Goal: Ask a question

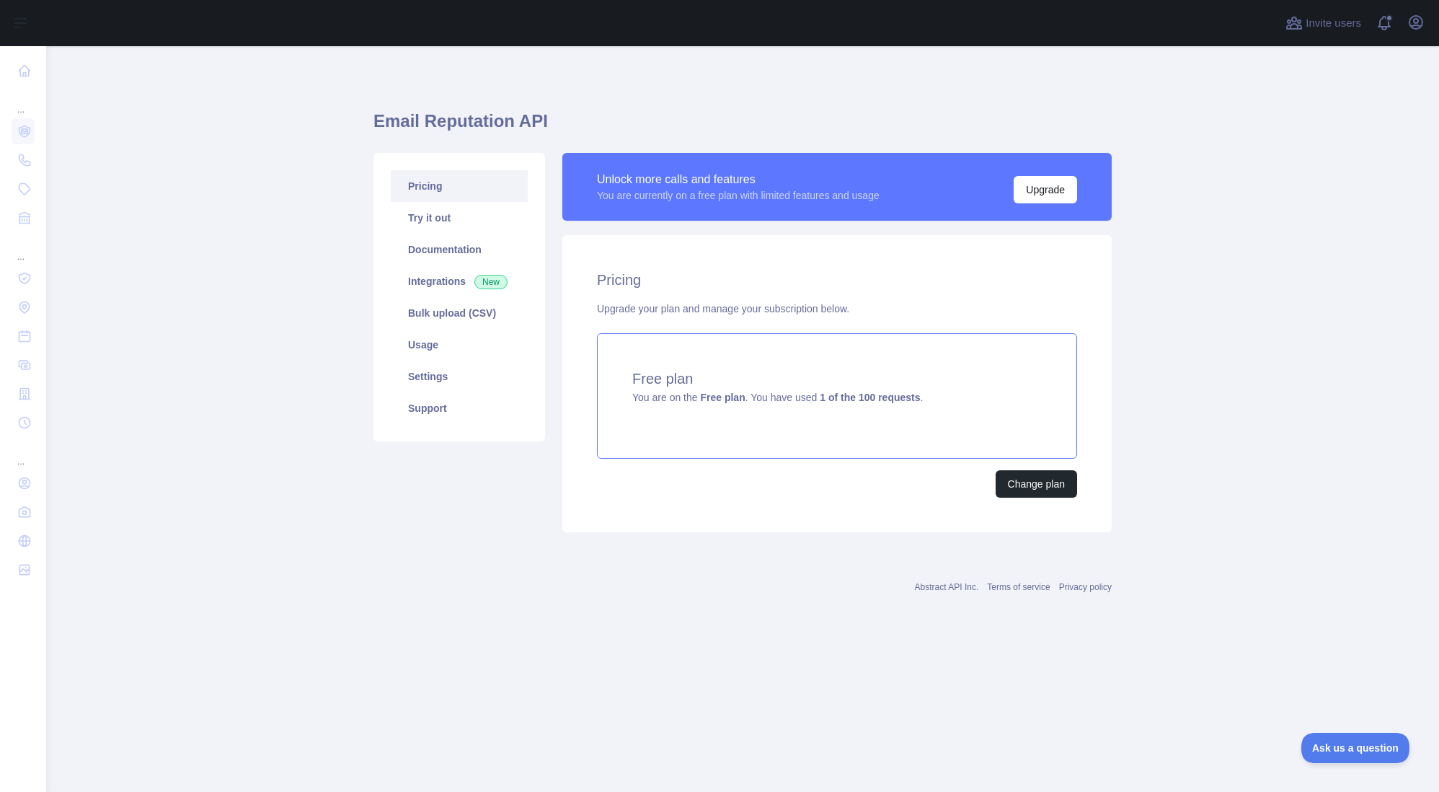
click at [730, 358] on div "Free plan You are on the Free plan . You have used 1 of the 100 requests ." at bounding box center [837, 395] width 480 height 125
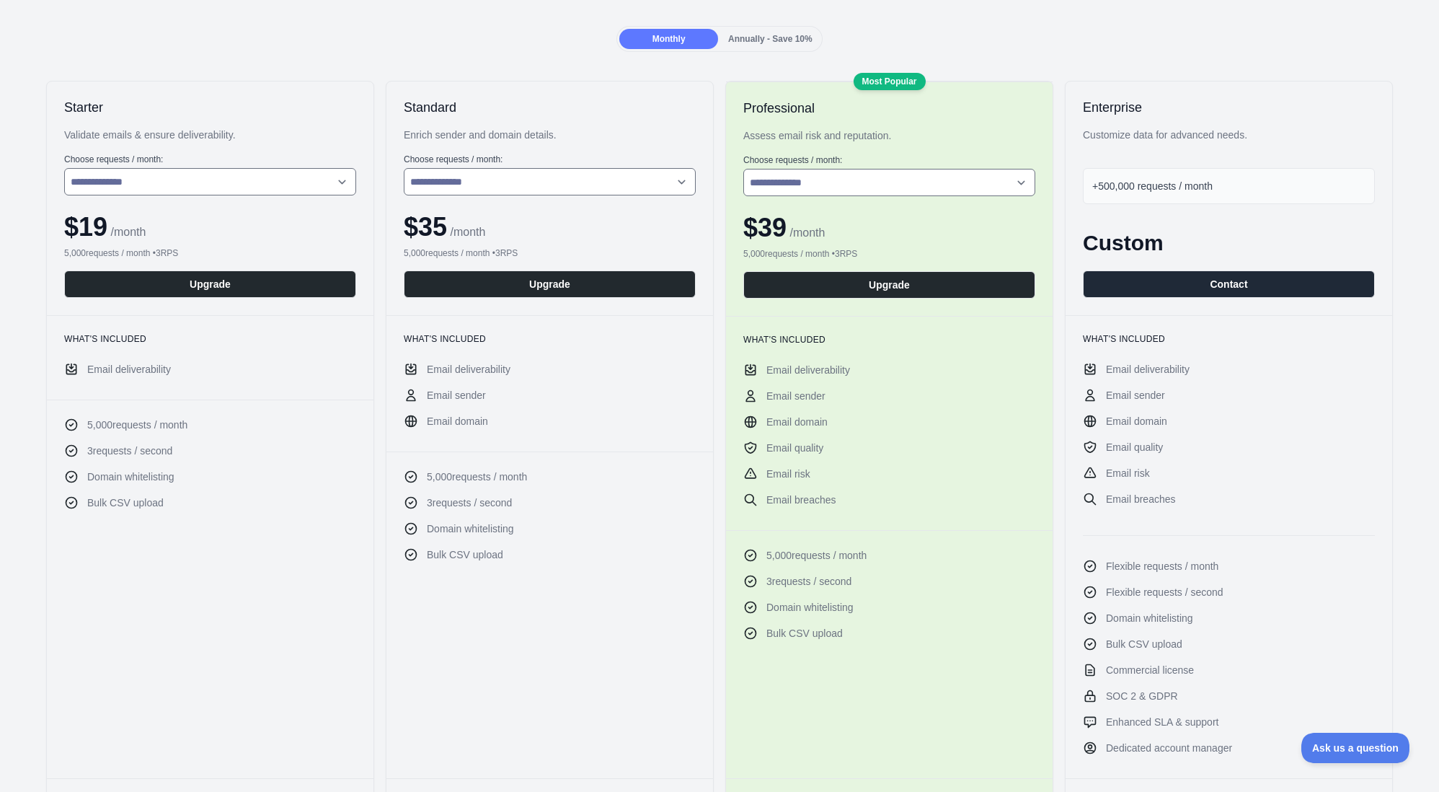
scroll to position [184, 0]
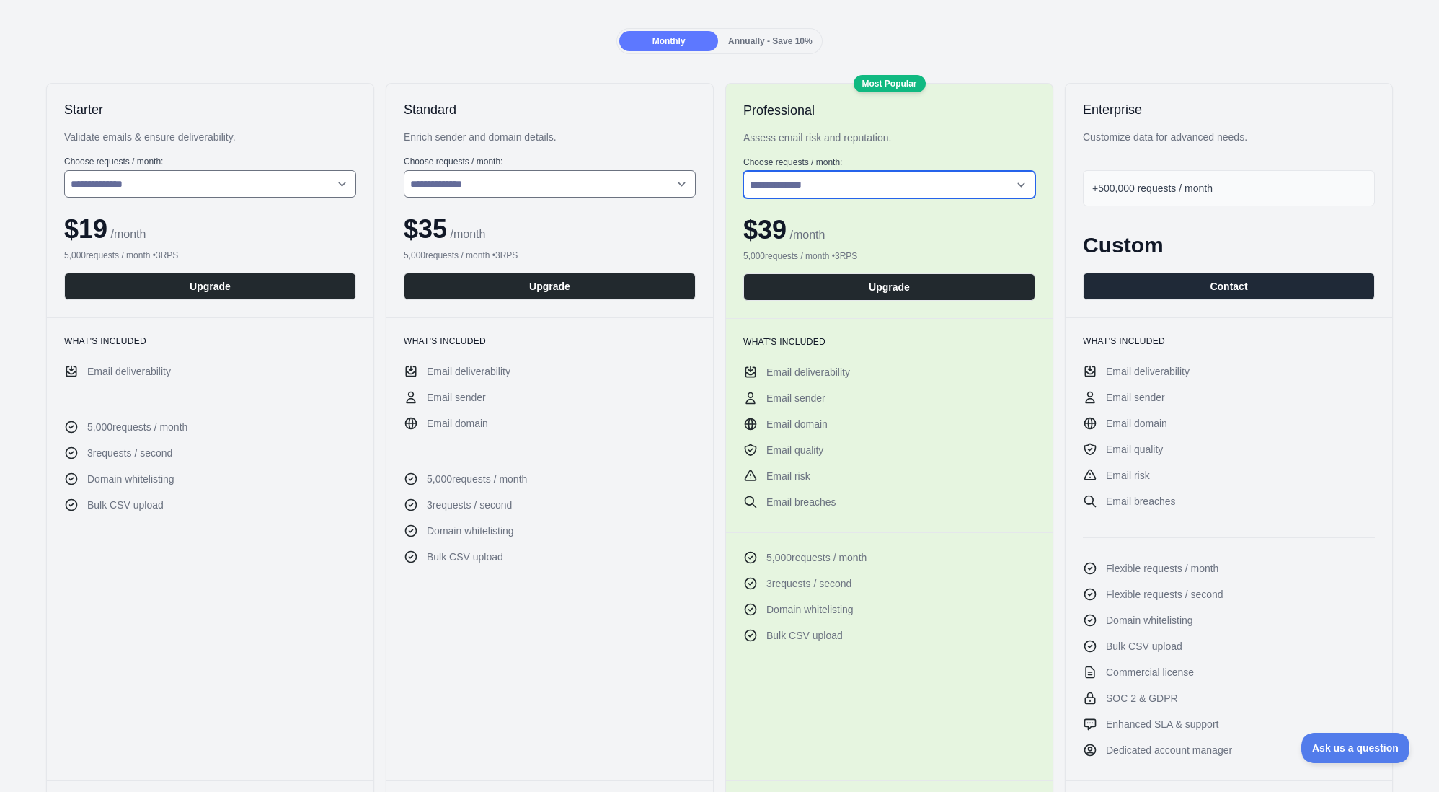
click at [826, 173] on select "**********" at bounding box center [889, 184] width 292 height 27
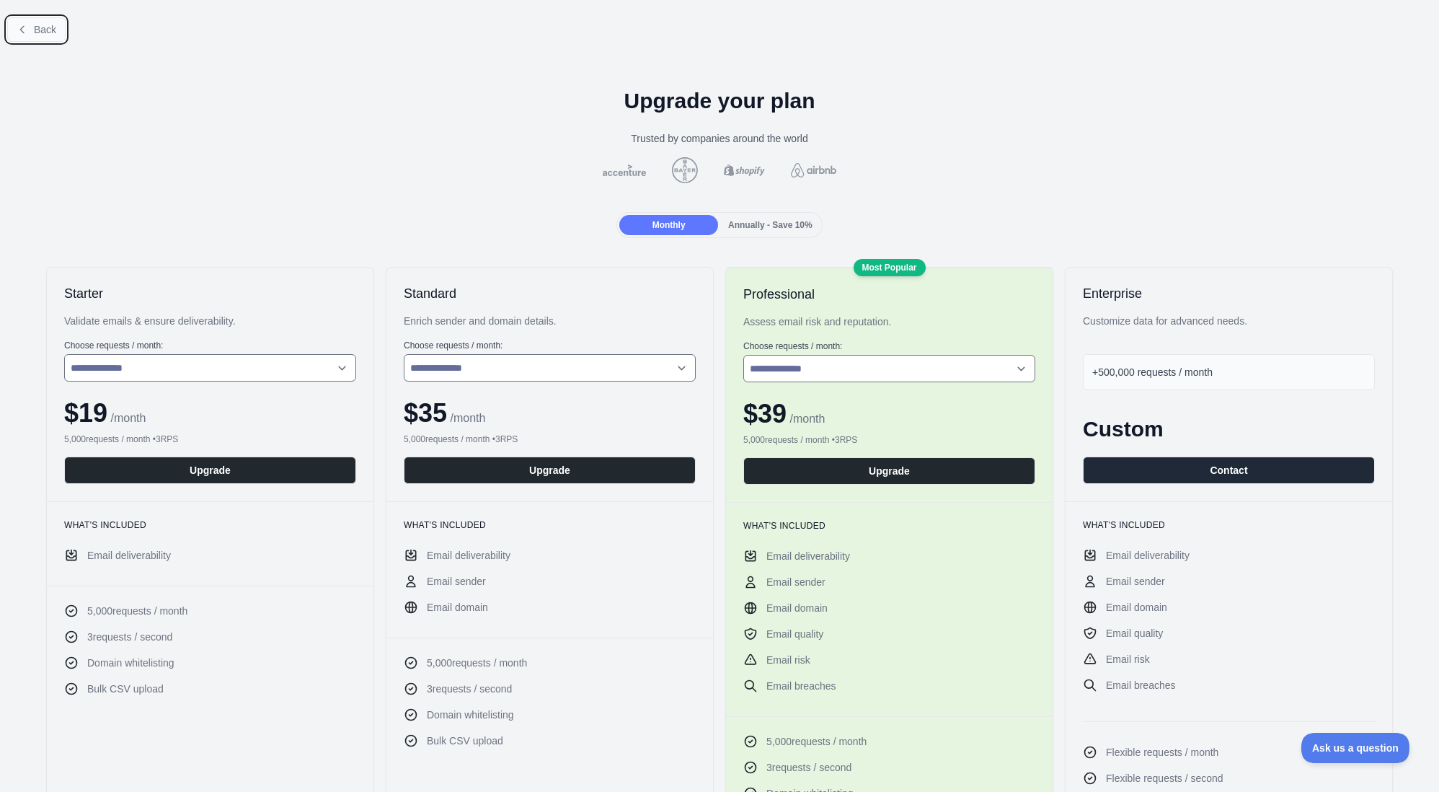
click at [51, 27] on span "Back" at bounding box center [45, 30] width 22 height 12
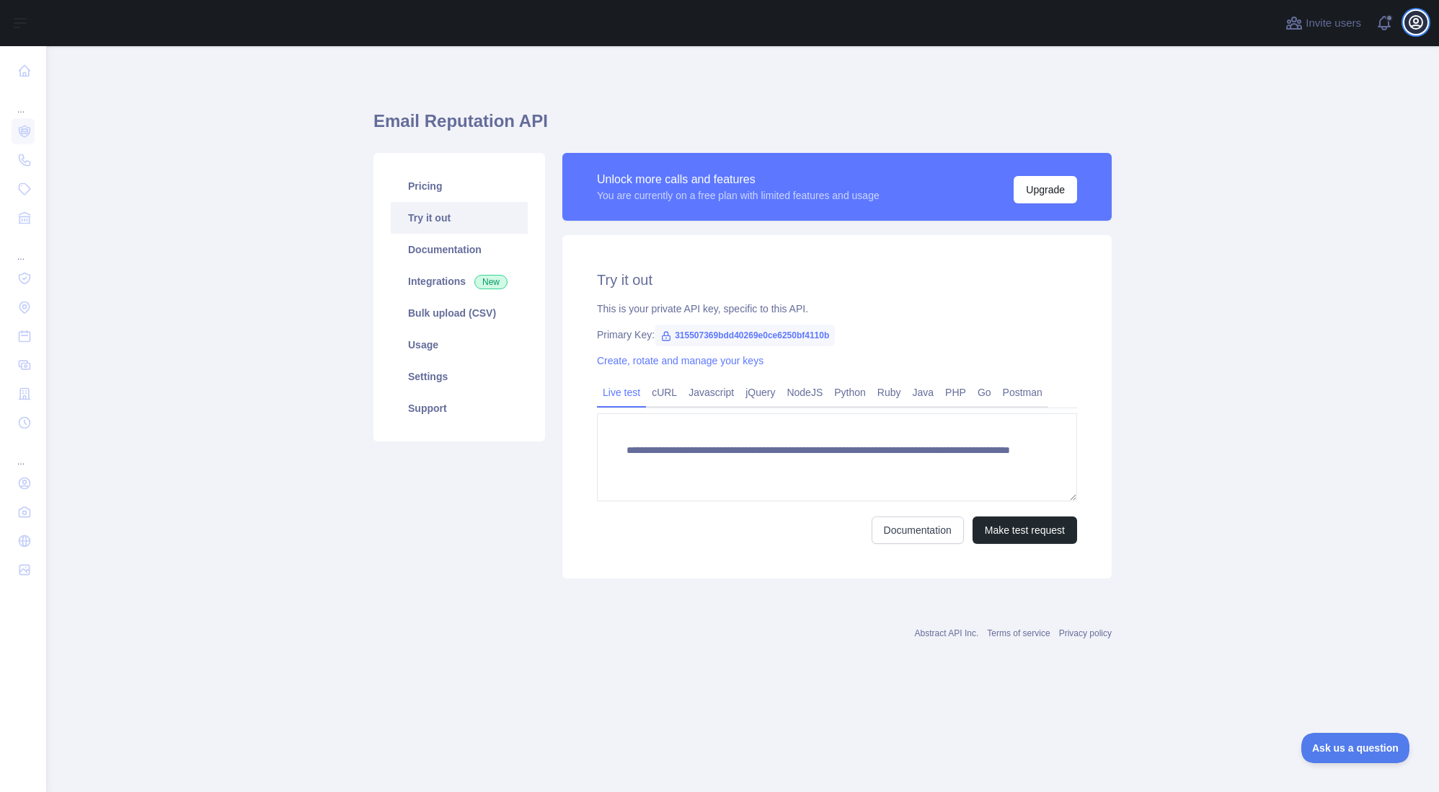
click at [1422, 21] on icon "button" at bounding box center [1415, 22] width 13 height 13
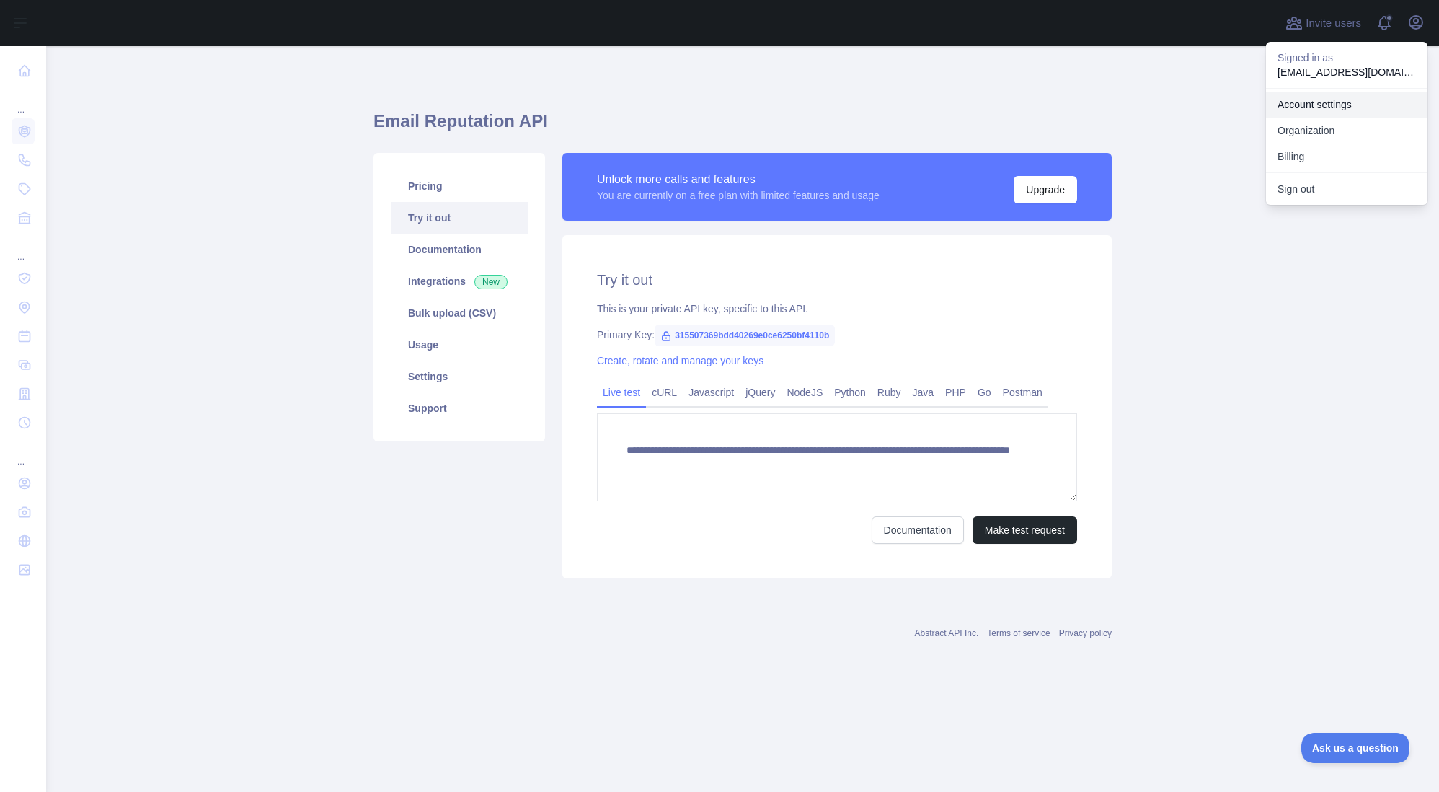
click at [1329, 99] on link "Account settings" at bounding box center [1346, 105] width 161 height 26
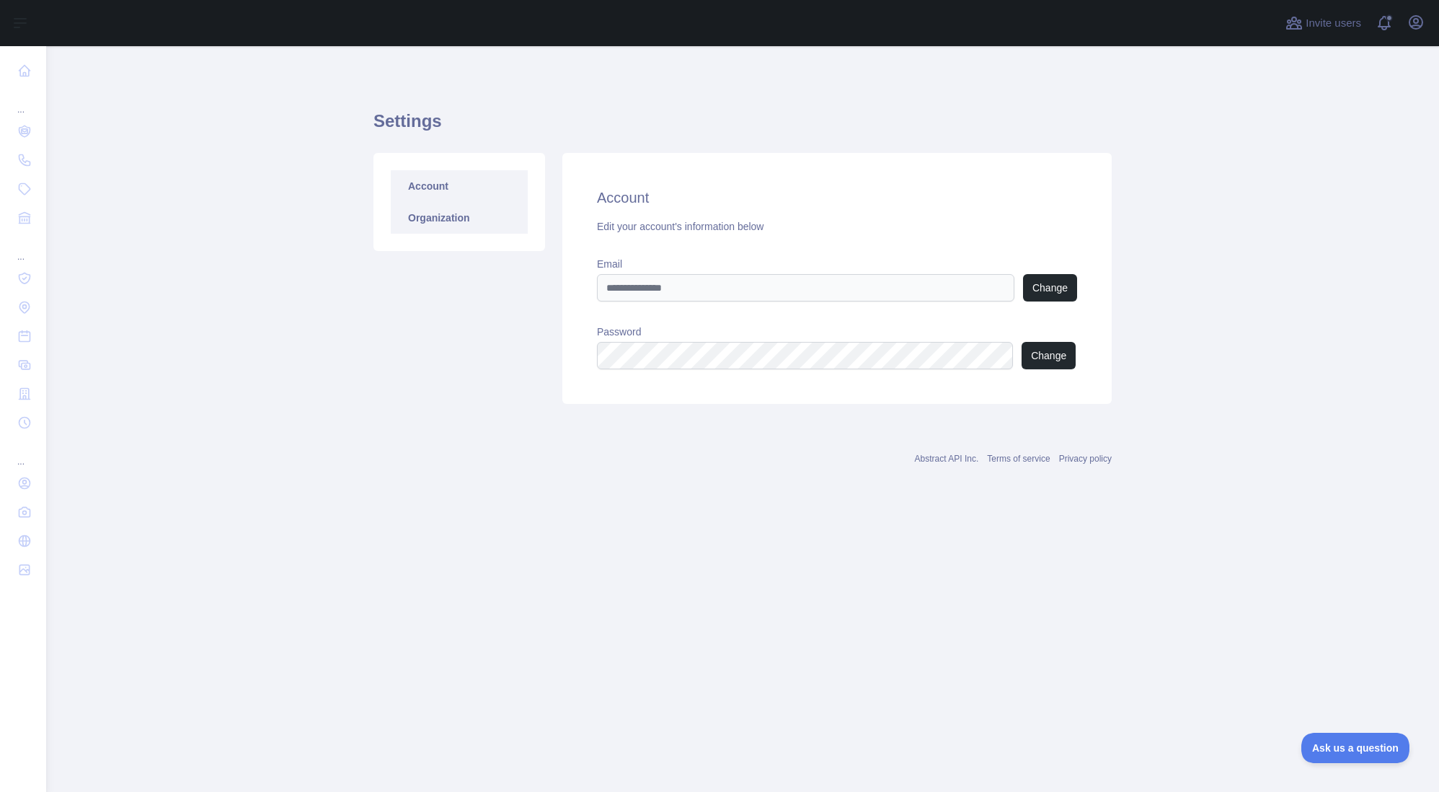
click at [439, 224] on link "Organization" at bounding box center [459, 218] width 137 height 32
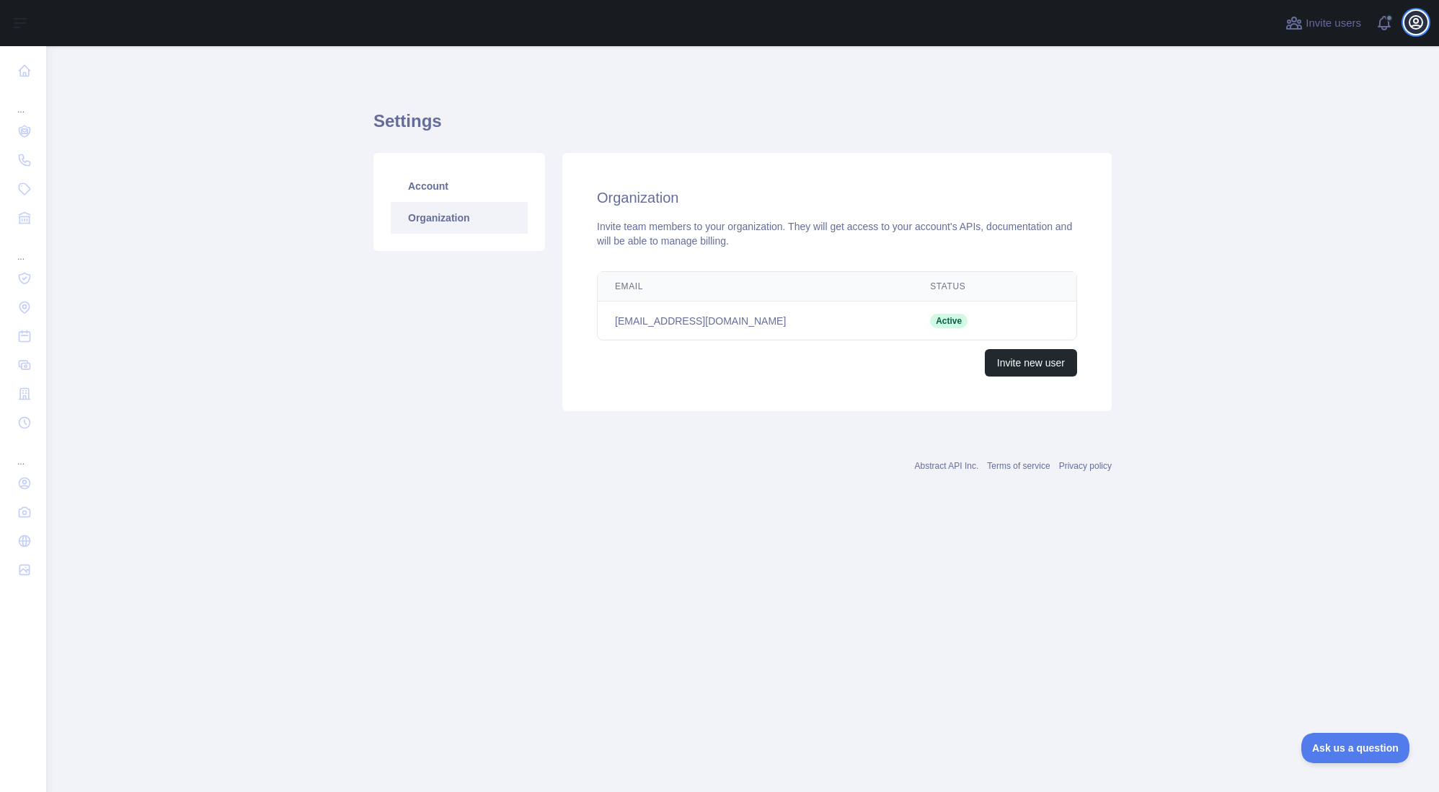
click at [1415, 28] on icon "button" at bounding box center [1415, 22] width 13 height 13
click at [1313, 150] on button "Billing" at bounding box center [1346, 156] width 161 height 26
click at [1419, 27] on icon "button" at bounding box center [1415, 22] width 13 height 13
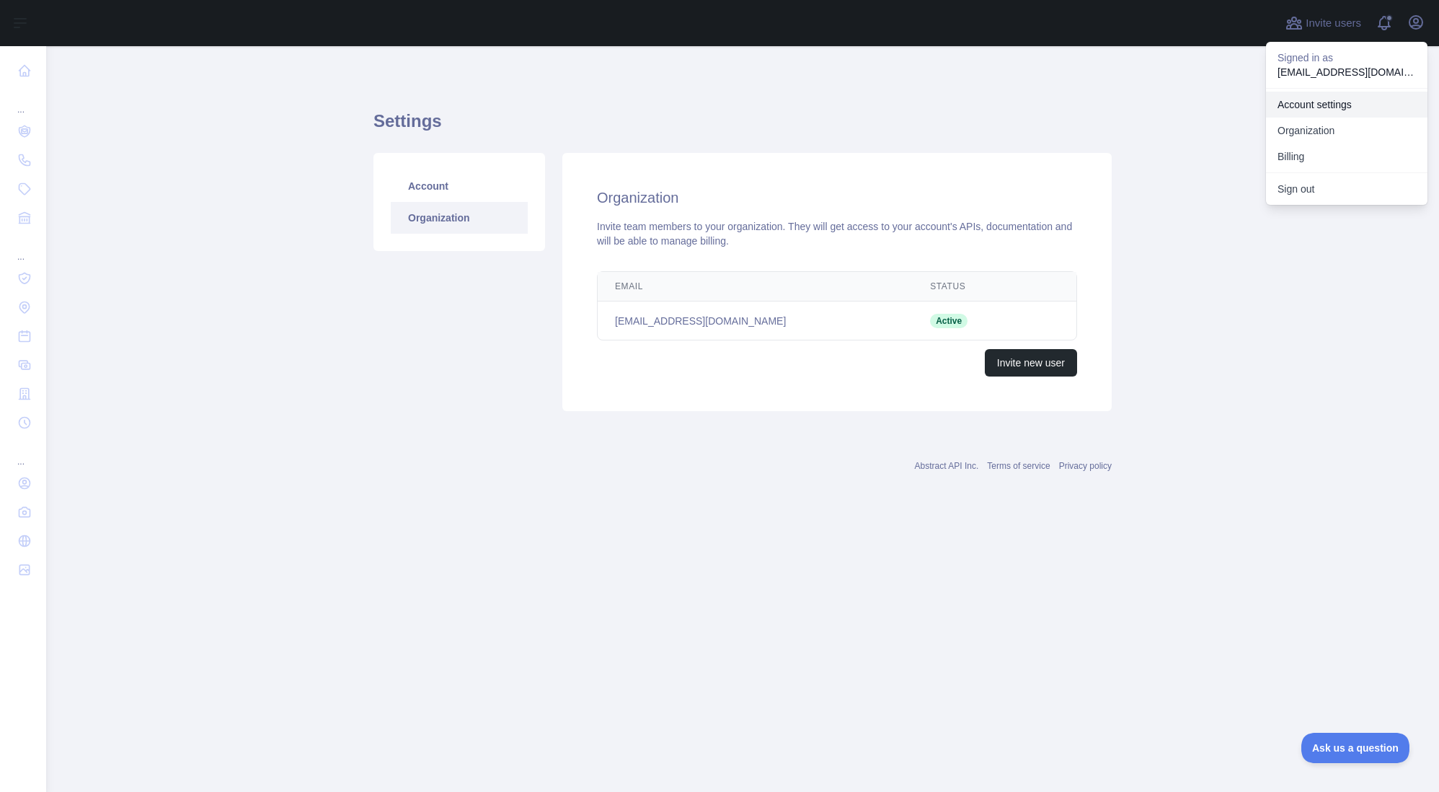
click at [1333, 98] on link "Account settings" at bounding box center [1346, 105] width 161 height 26
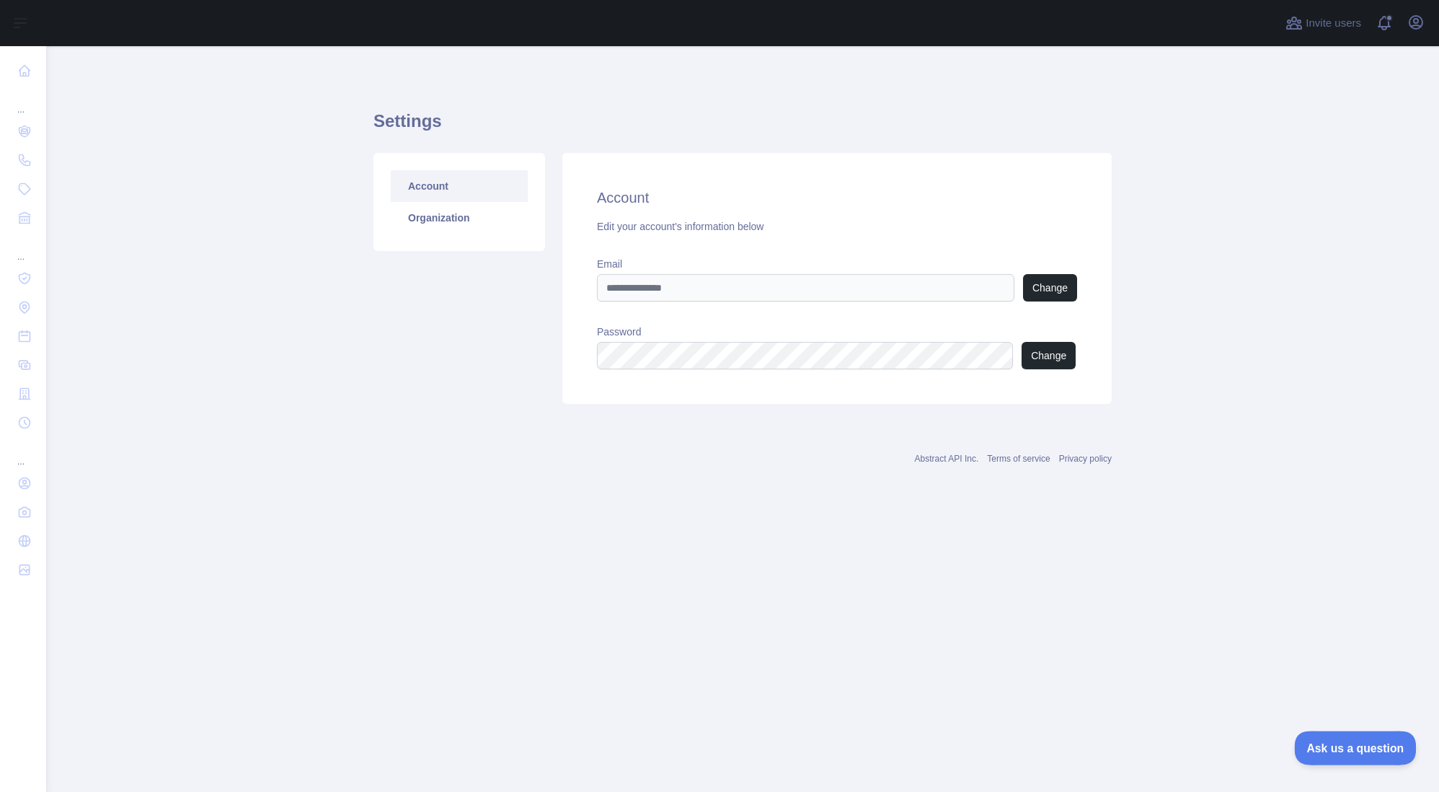
click at [1336, 744] on span "Ask us a question" at bounding box center [1348, 745] width 108 height 10
click at [1335, 740] on span "Ask us a question" at bounding box center [1348, 744] width 104 height 9
click at [1274, 621] on main "Settings Account Organization Account Edit your account's information below Ema…" at bounding box center [742, 418] width 1393 height 745
click at [1317, 752] on button "Ask us a question" at bounding box center [1348, 745] width 104 height 29
click at [322, 444] on main "Settings Account Organization Account Edit your account's information below Ema…" at bounding box center [742, 418] width 1393 height 745
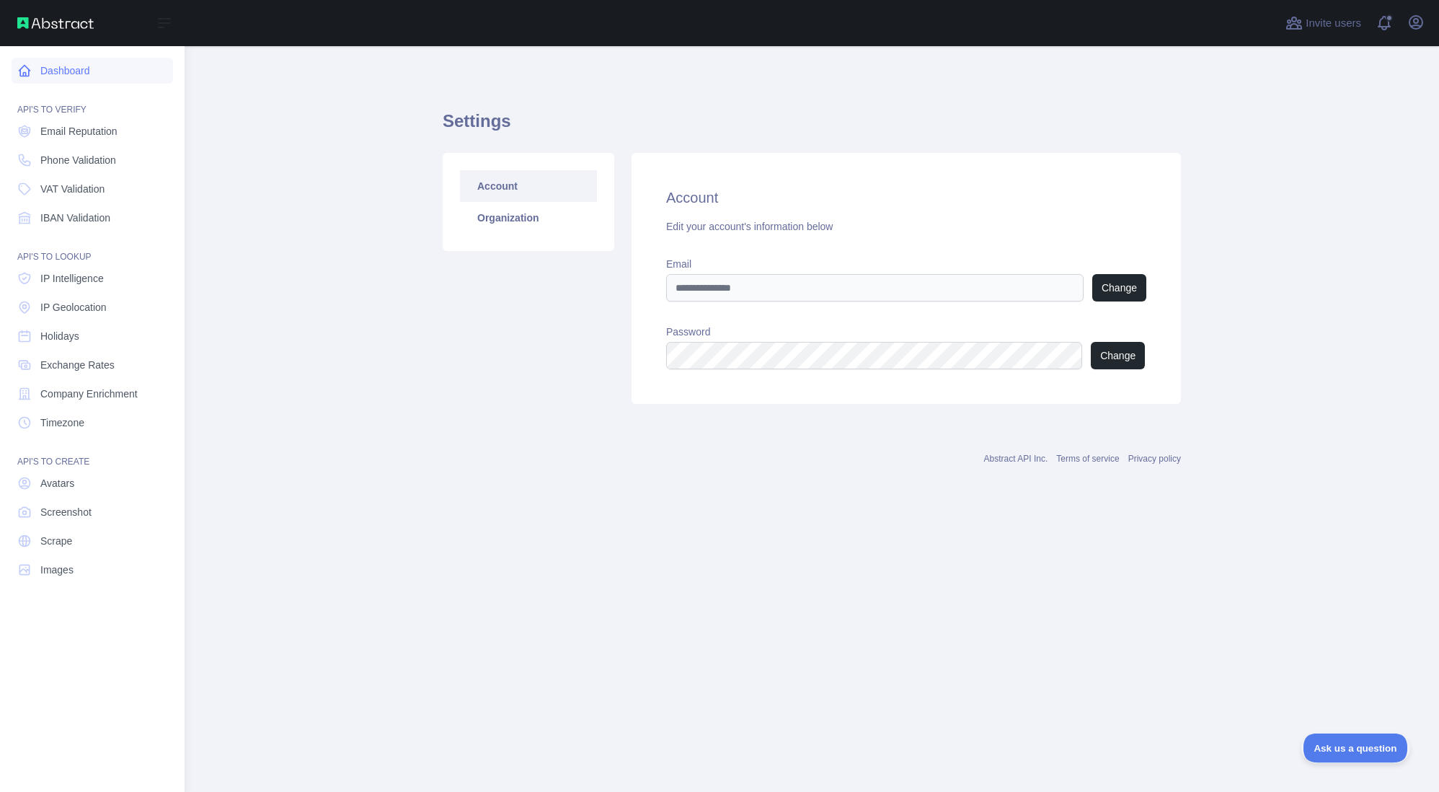
click at [74, 68] on link "Dashboard" at bounding box center [92, 71] width 161 height 26
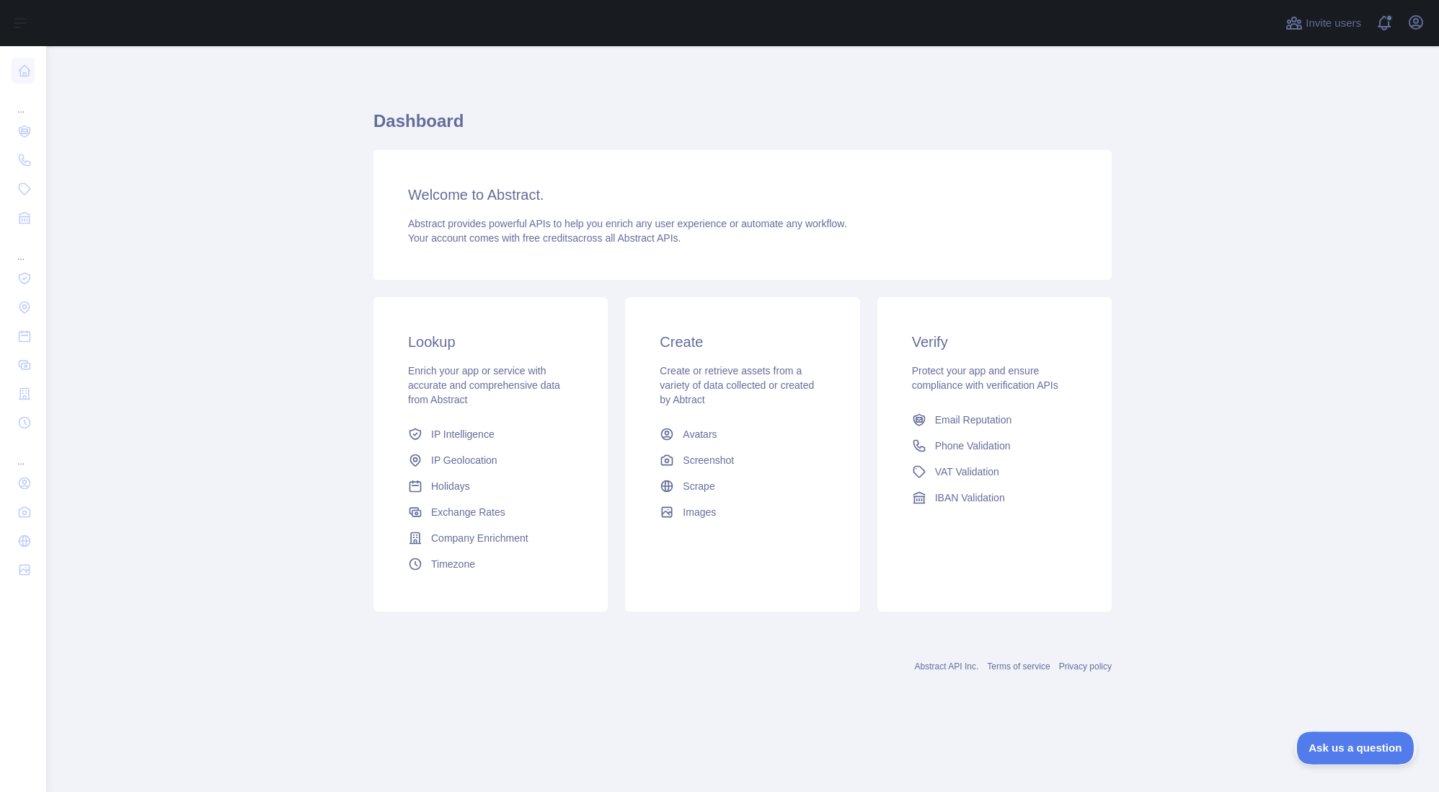
click at [1358, 757] on button "Ask us a question" at bounding box center [1348, 745] width 104 height 29
click at [1353, 748] on span "Ask us a question" at bounding box center [1348, 744] width 104 height 9
click at [1179, 532] on main "Dashboard Welcome to Abstract. Abstract provides powerful APIs to help you enri…" at bounding box center [742, 418] width 1393 height 745
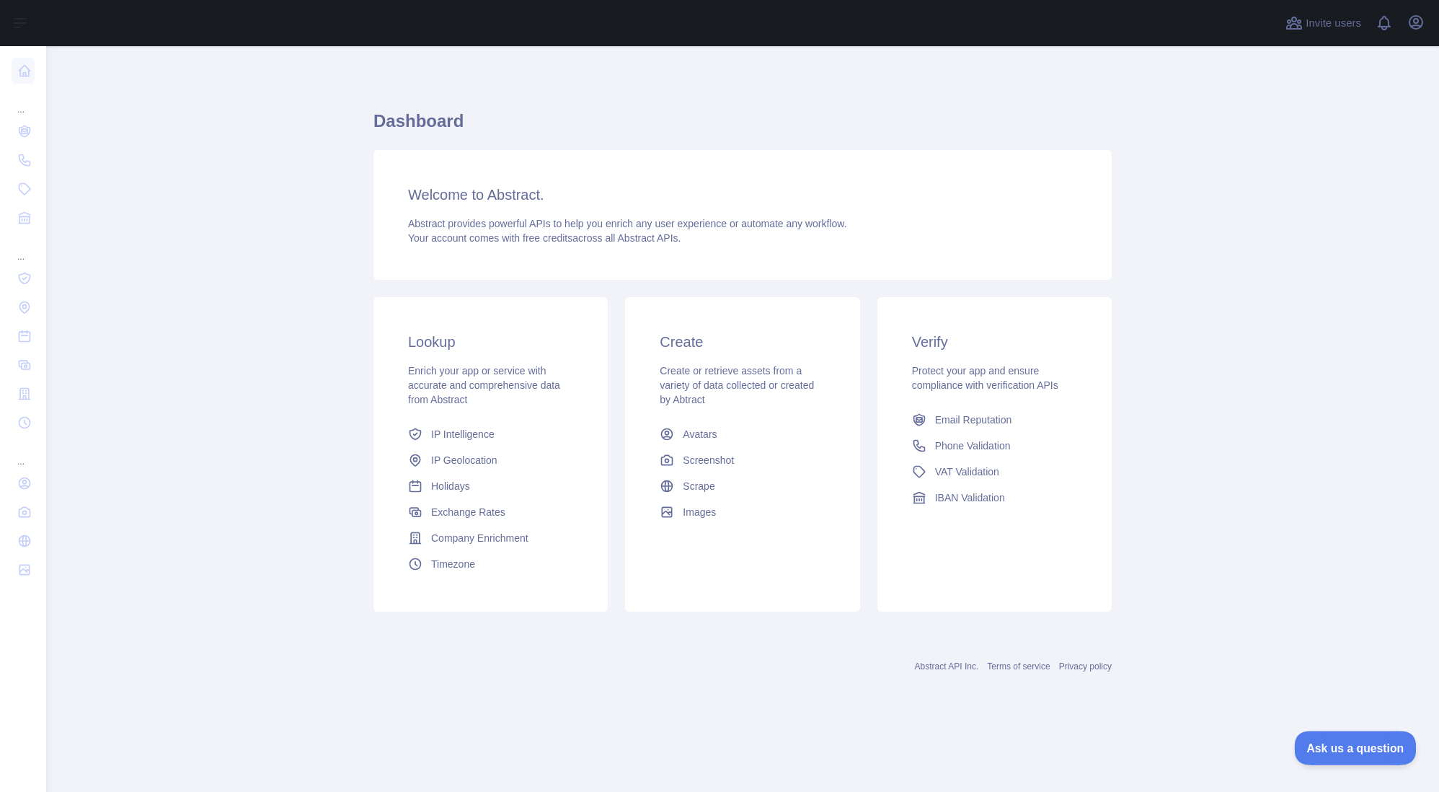
click at [1341, 751] on span "Ask us a question" at bounding box center [1348, 745] width 108 height 10
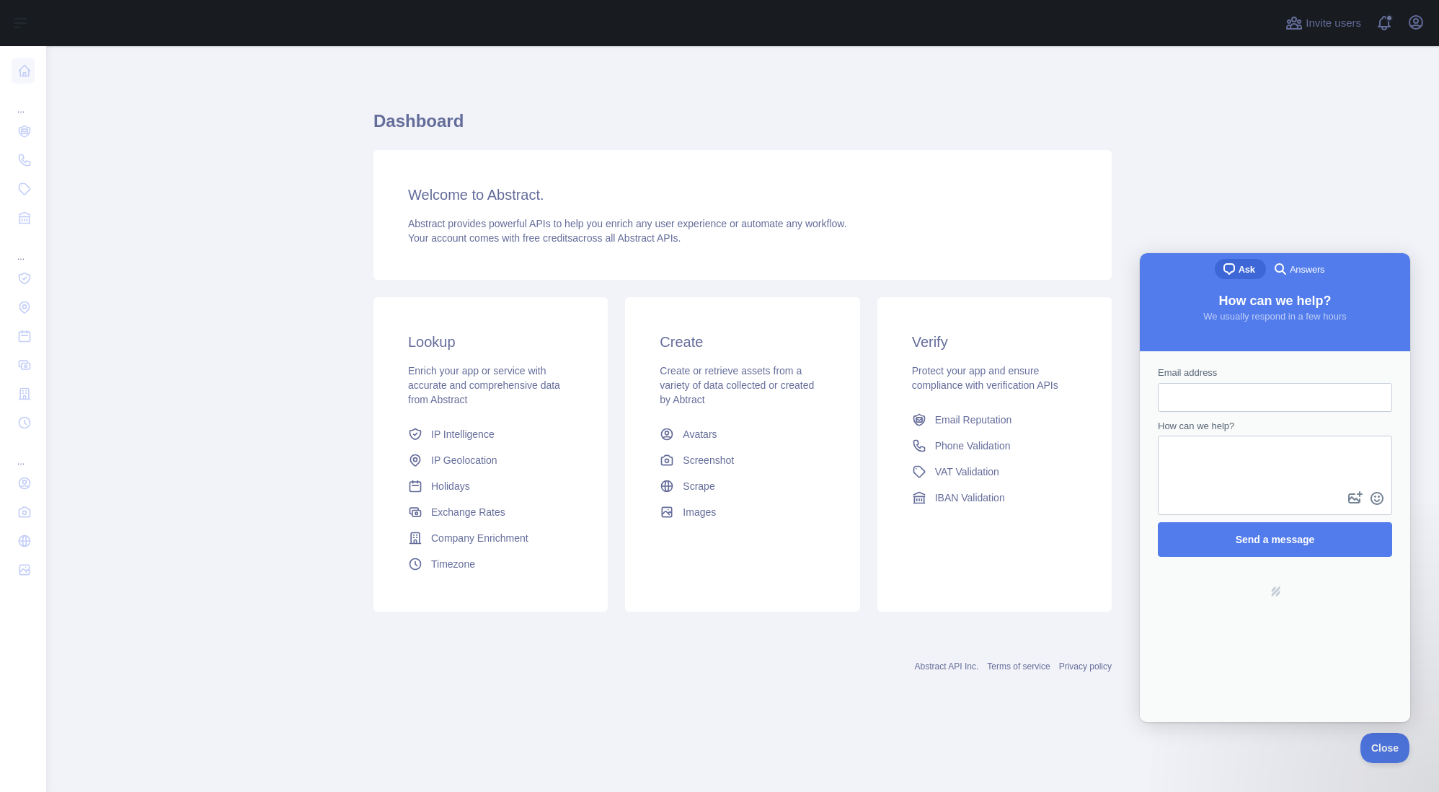
click at [1304, 263] on span "Answers" at bounding box center [1307, 269] width 35 height 14
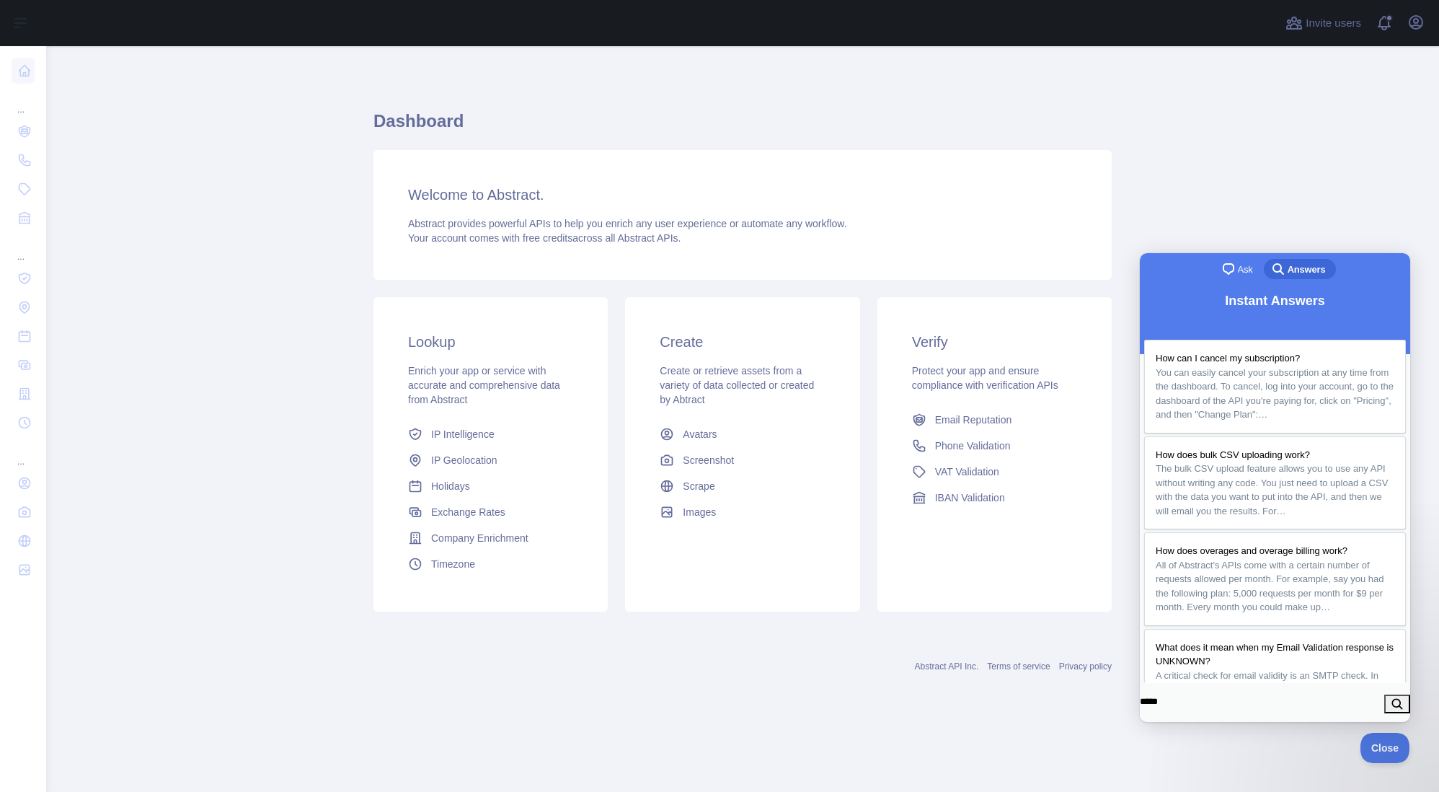
type input "******"
click button "search" at bounding box center [1397, 703] width 26 height 19
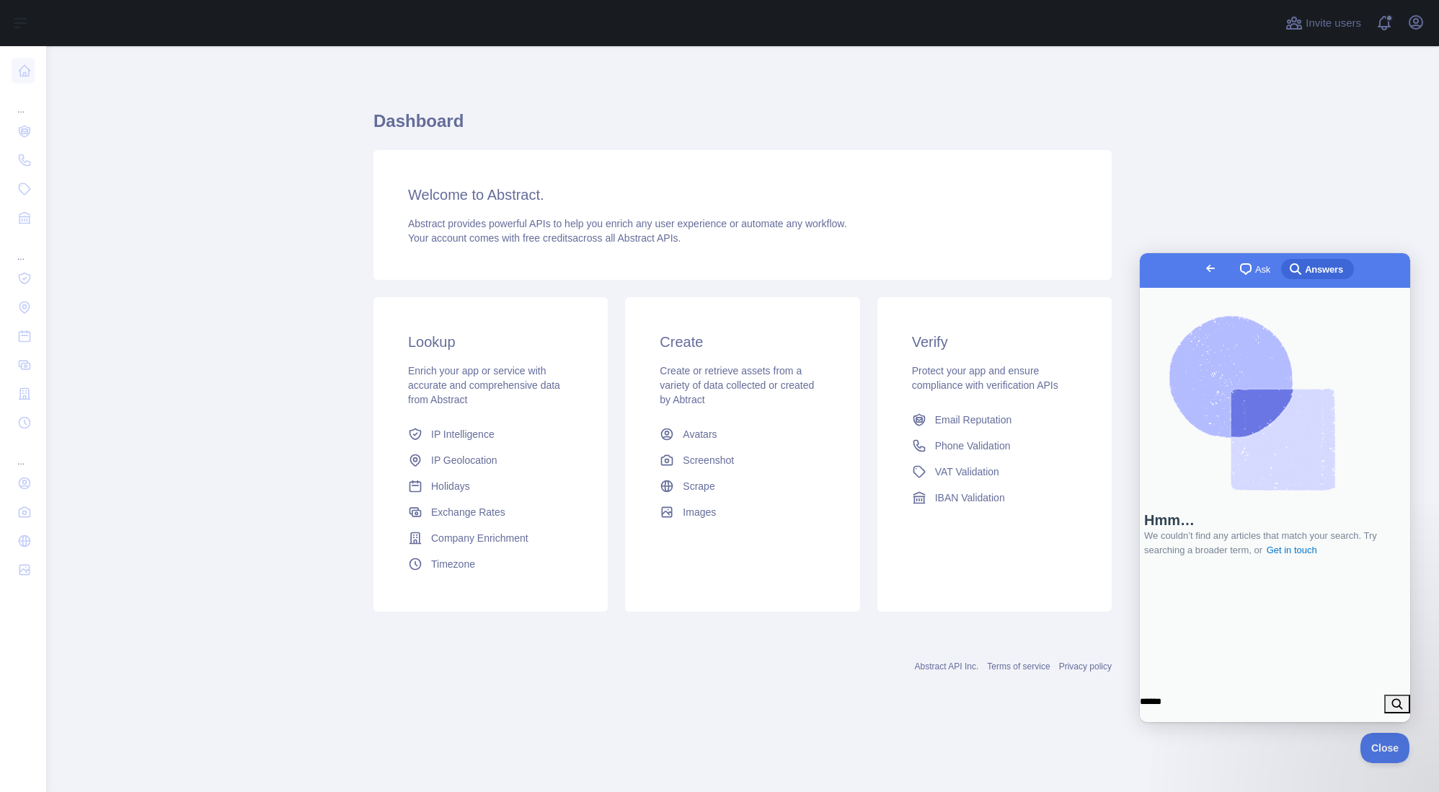
click at [1304, 756] on main "Dashboard Welcome to Abstract. Abstract provides powerful APIs to help you enri…" at bounding box center [742, 418] width 1393 height 745
click at [1393, 748] on span "Close" at bounding box center [1381, 745] width 49 height 10
